Goal: Task Accomplishment & Management: Use online tool/utility

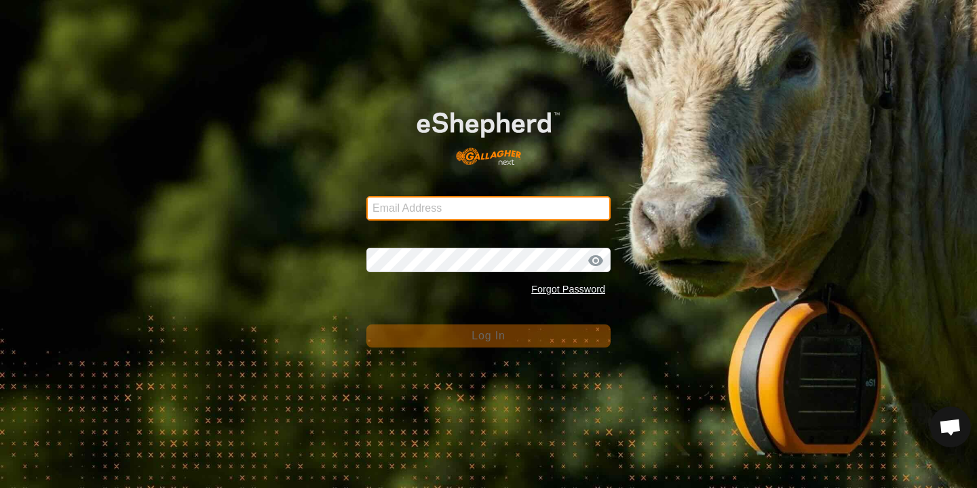
type input "[EMAIL_ADDRESS][DOMAIN_NAME]"
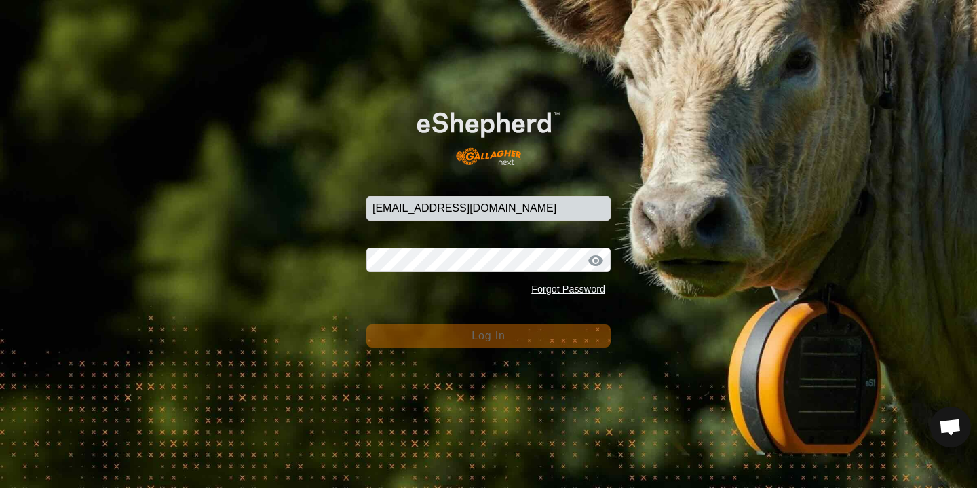
click at [488, 334] on span "Log In" at bounding box center [487, 336] width 33 height 12
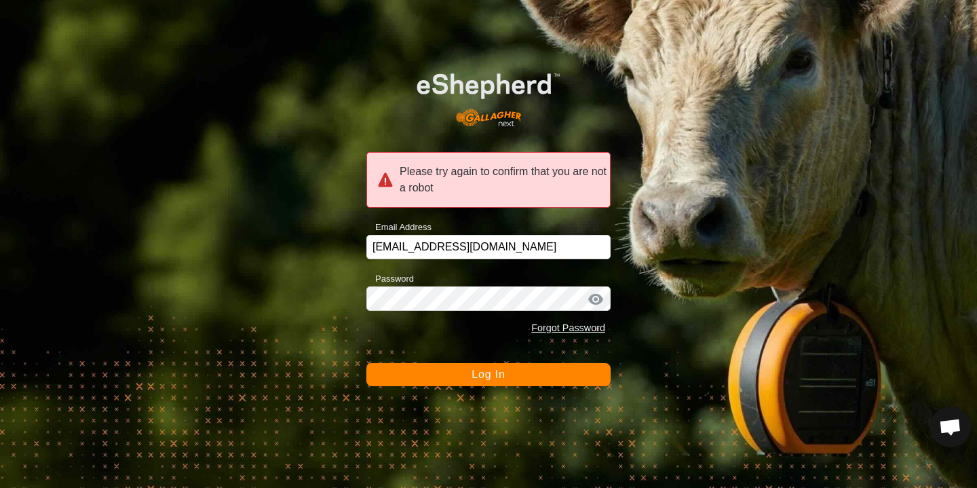
click at [480, 368] on span "Log In" at bounding box center [487, 374] width 33 height 12
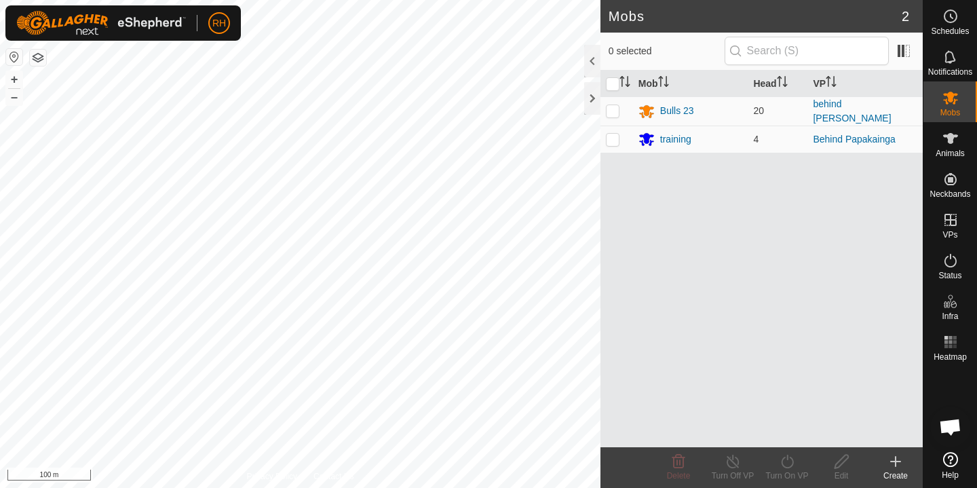
click at [462, 0] on html "RH Schedules Notifications Mobs Animals Neckbands VPs Status Infra Heatmap Help…" at bounding box center [488, 244] width 977 height 488
click at [385, 0] on html "RH Schedules Notifications Mobs Animals Neckbands VPs Status Infra Heatmap Help…" at bounding box center [488, 244] width 977 height 488
click at [441, 0] on html "RH Schedules Notifications Mobs Animals Neckbands VPs Status Infra Heatmap Help…" at bounding box center [488, 244] width 977 height 488
click at [674, 61] on div "Mobs 2 0 selected Mob Head VP Bulls 23 20 behind papakaiinga training 4 Behind …" at bounding box center [461, 244] width 922 height 488
click at [14, 81] on button "+" at bounding box center [14, 79] width 16 height 16
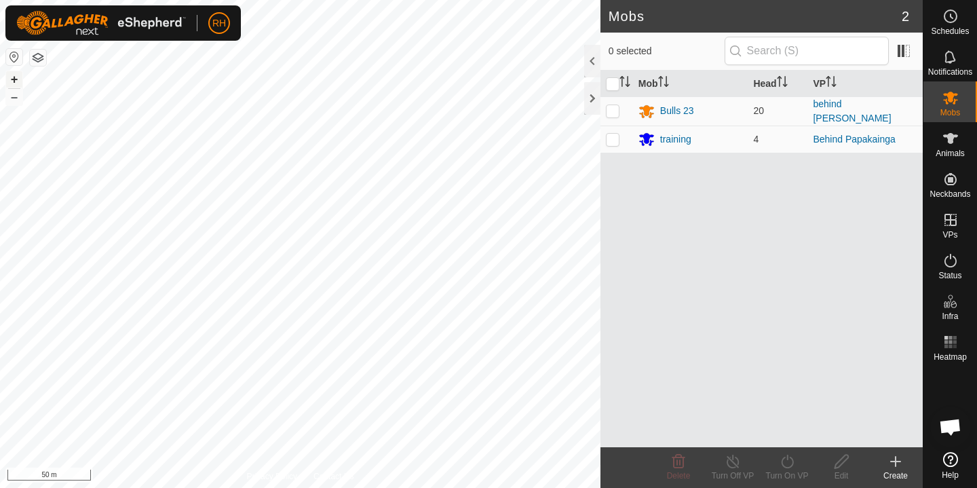
click at [14, 81] on button "+" at bounding box center [14, 79] width 16 height 16
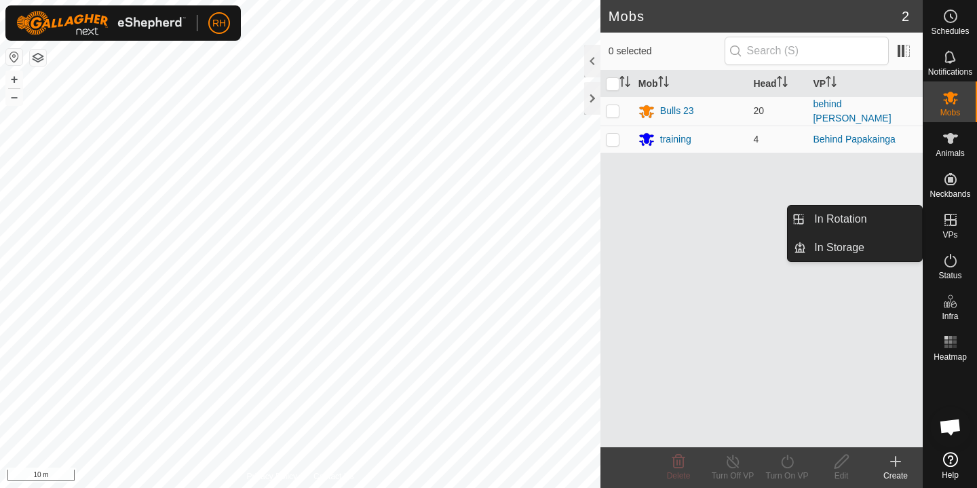
click at [950, 231] on span "VPs" at bounding box center [949, 235] width 15 height 8
click at [860, 216] on link "In Rotation" at bounding box center [864, 218] width 116 height 27
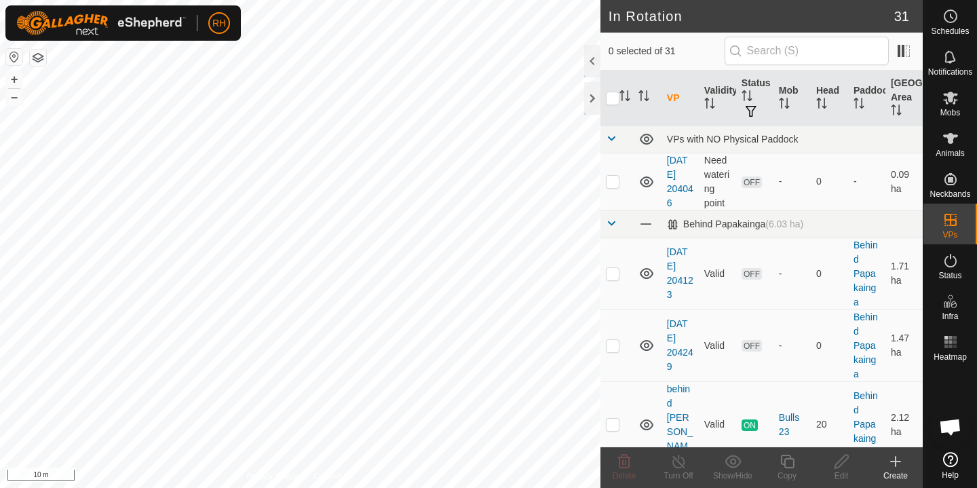
click at [890, 471] on div "Create" at bounding box center [895, 475] width 54 height 12
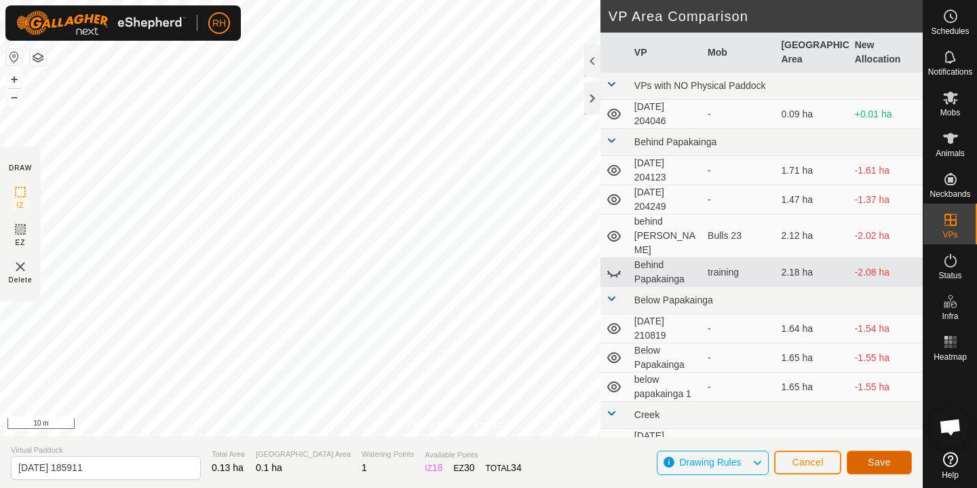
click at [880, 467] on span "Save" at bounding box center [878, 461] width 23 height 11
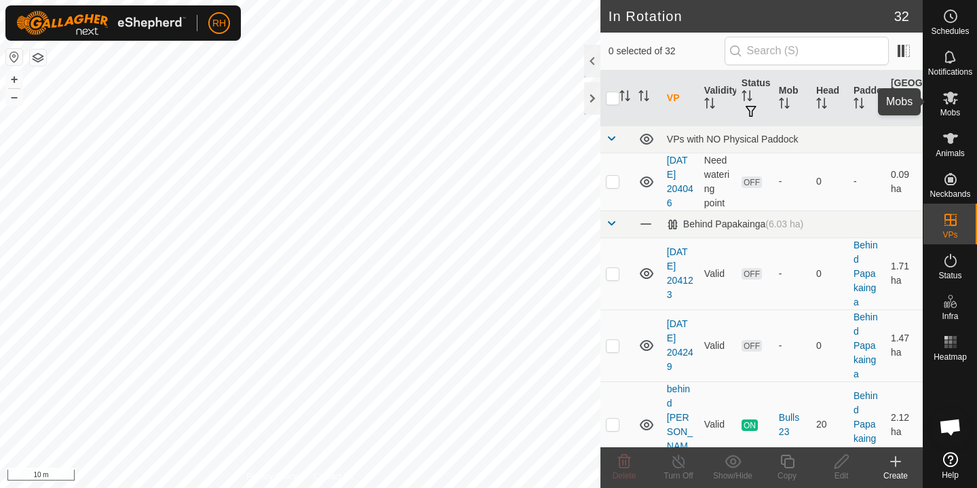
click at [954, 103] on icon at bounding box center [950, 98] width 16 height 16
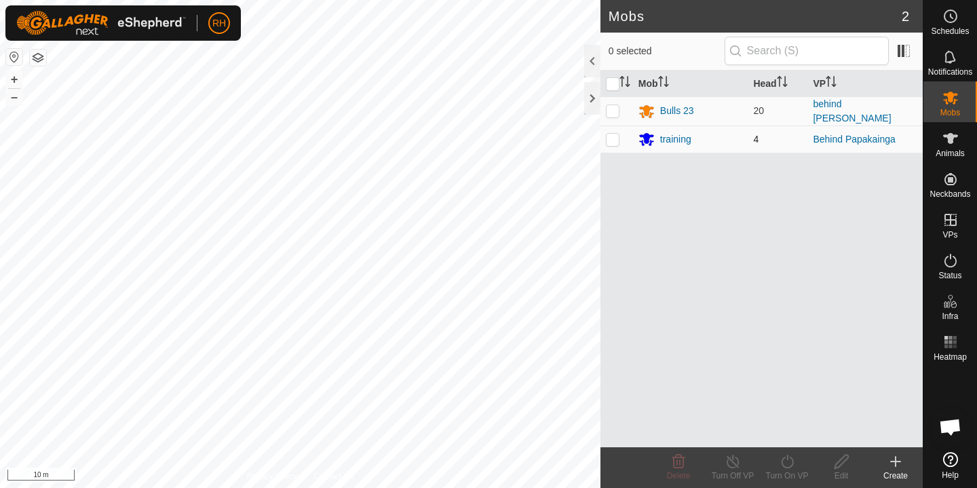
click at [609, 136] on p-checkbox at bounding box center [613, 139] width 14 height 11
checkbox input "true"
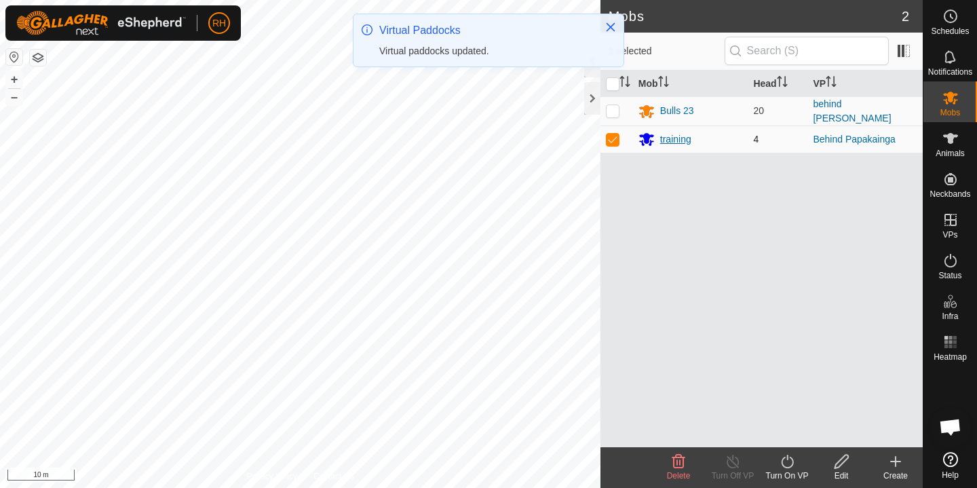
click at [673, 139] on div "training" at bounding box center [675, 139] width 31 height 14
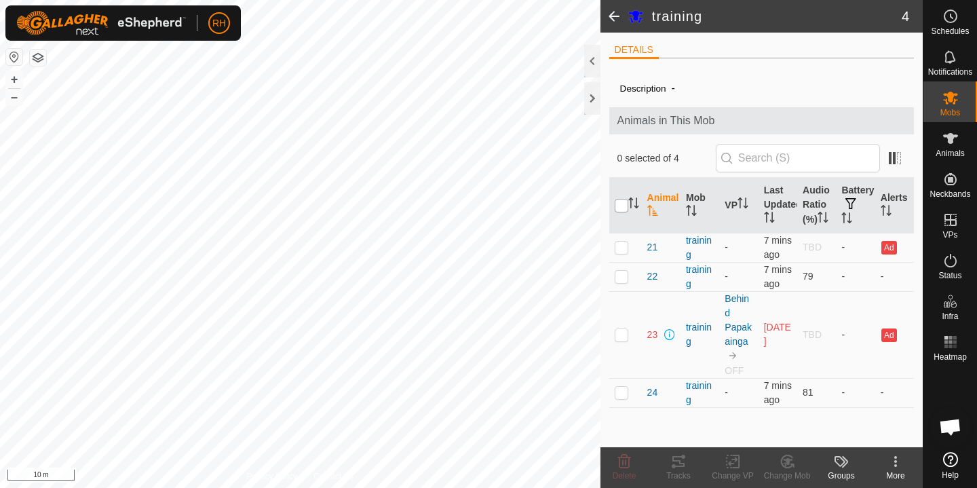
click at [615, 210] on input "checkbox" at bounding box center [621, 206] width 14 height 14
checkbox input "true"
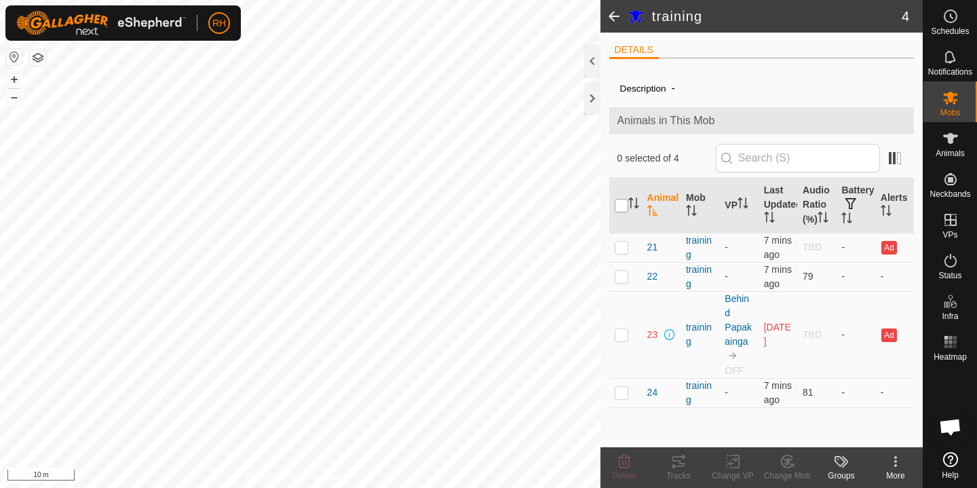
checkbox input "true"
click at [728, 467] on icon at bounding box center [732, 461] width 17 height 16
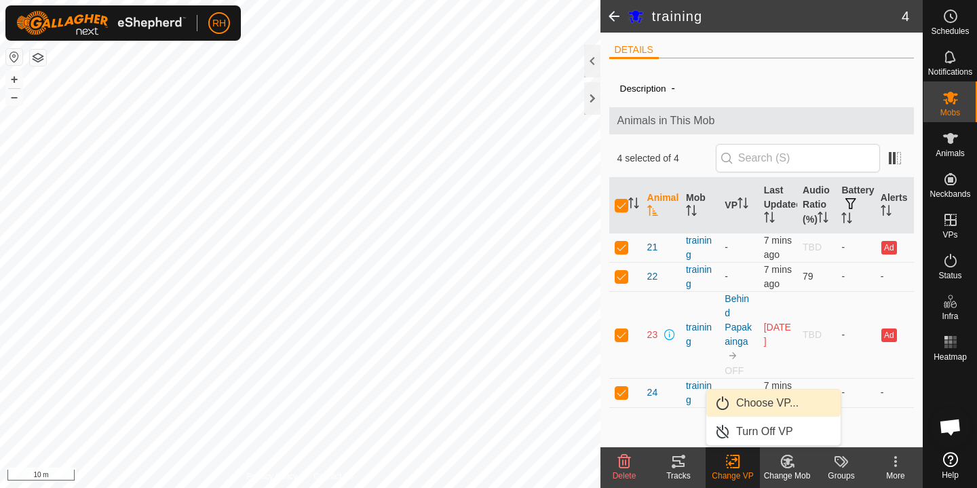
click at [772, 406] on link "Choose VP..." at bounding box center [773, 402] width 134 height 27
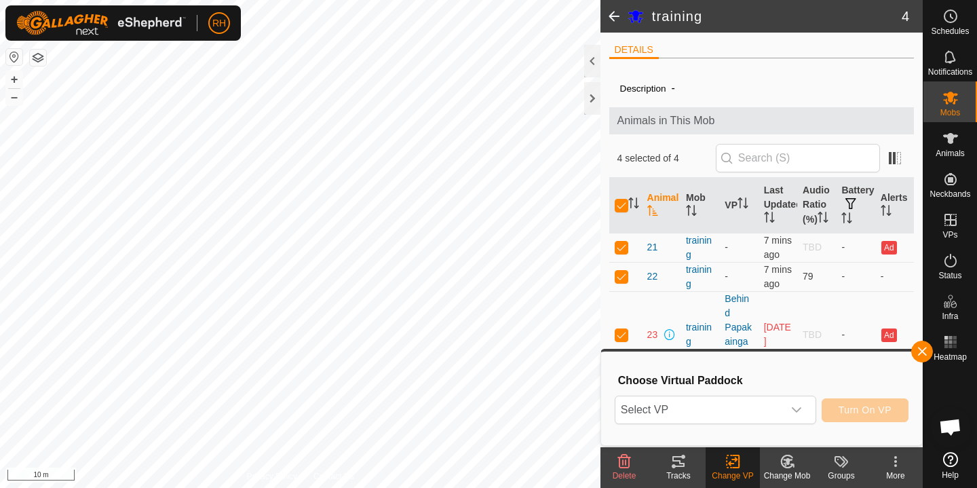
click at [772, 406] on span "Select VP" at bounding box center [699, 409] width 168 height 27
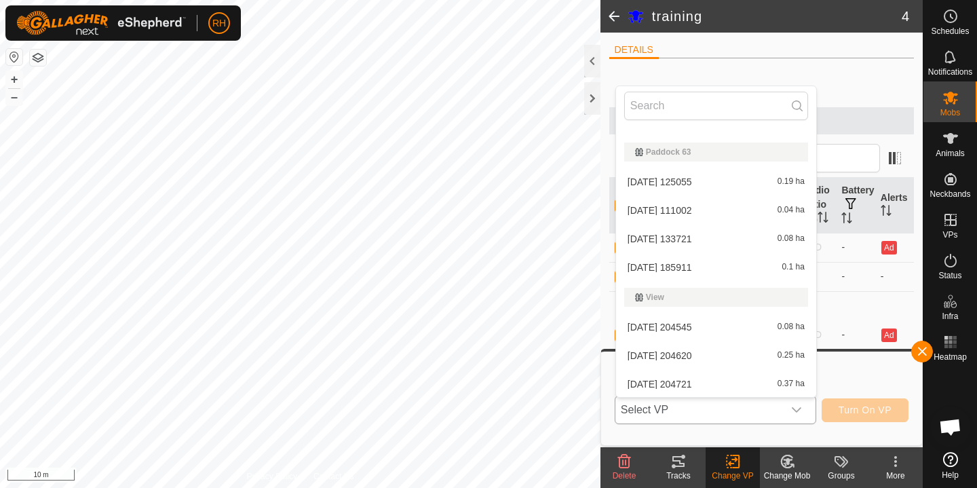
scroll to position [460, 0]
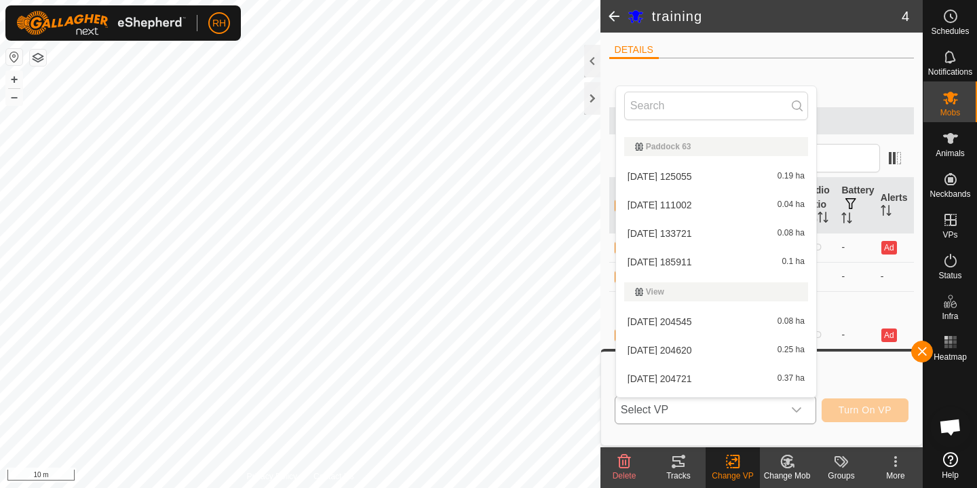
click at [689, 259] on li "[DATE] 185911 0.1 ha" at bounding box center [716, 261] width 200 height 27
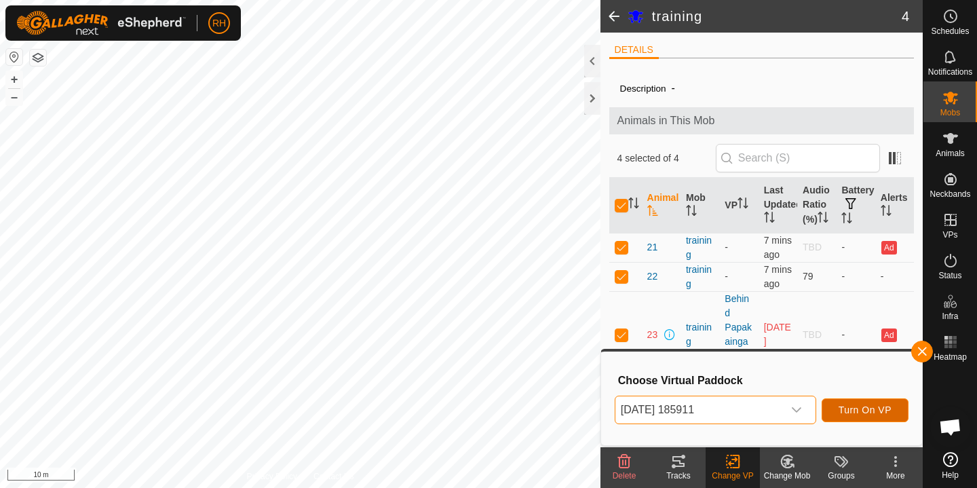
click at [856, 407] on span "Turn On VP" at bounding box center [864, 409] width 53 height 11
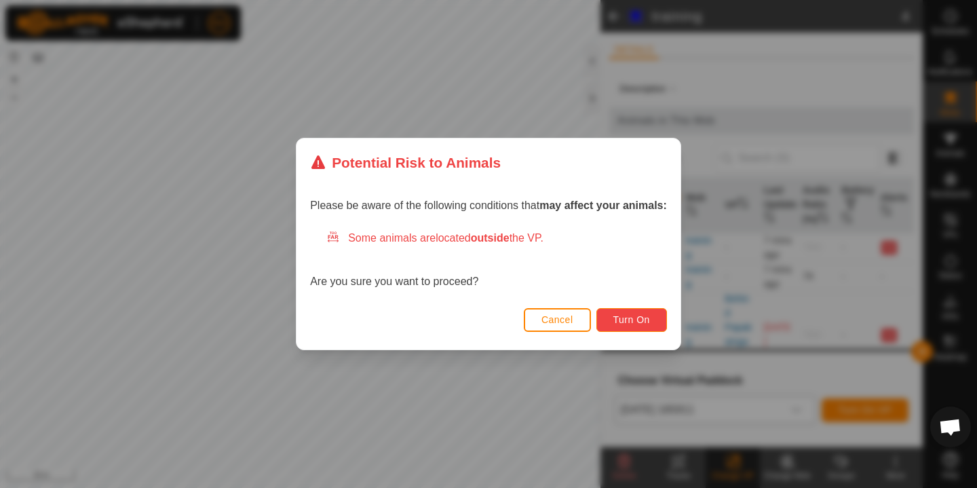
click at [600, 321] on button "Turn On" at bounding box center [631, 320] width 71 height 24
